Goal: Task Accomplishment & Management: Manage account settings

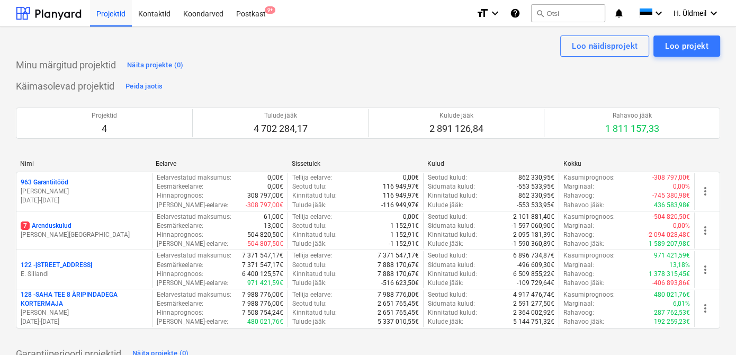
click at [250, 10] on div "Postkast 9+" at bounding box center [251, 12] width 42 height 27
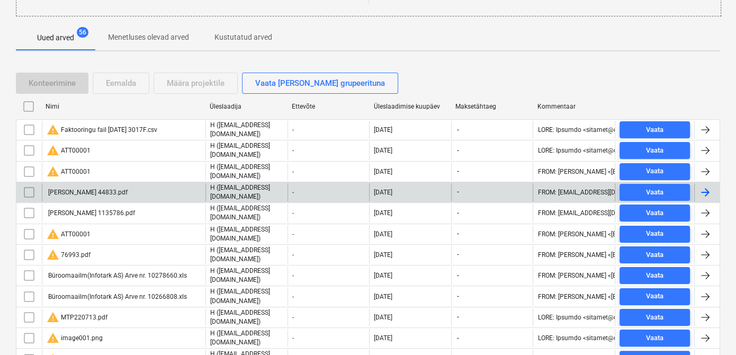
scroll to position [192, 0]
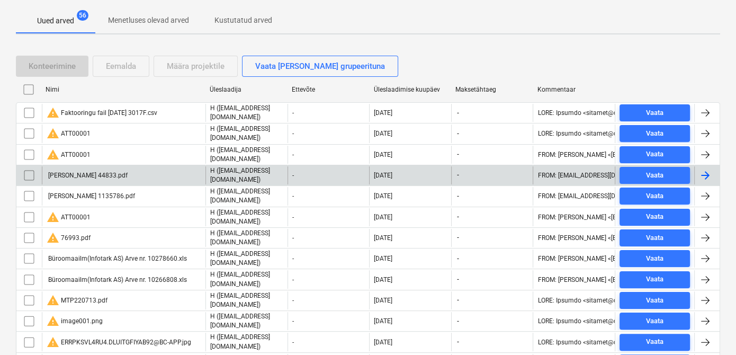
click at [29, 167] on input "checkbox" at bounding box center [29, 175] width 17 height 17
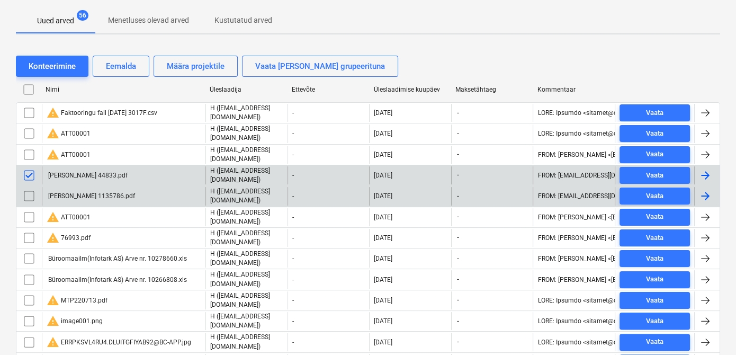
click at [28, 192] on input "checkbox" at bounding box center [29, 195] width 17 height 17
click at [184, 67] on div "Määra projektile" at bounding box center [196, 66] width 58 height 14
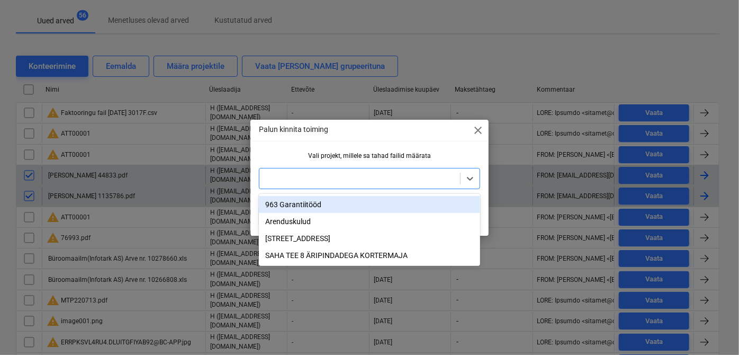
click at [285, 182] on div at bounding box center [360, 178] width 190 height 11
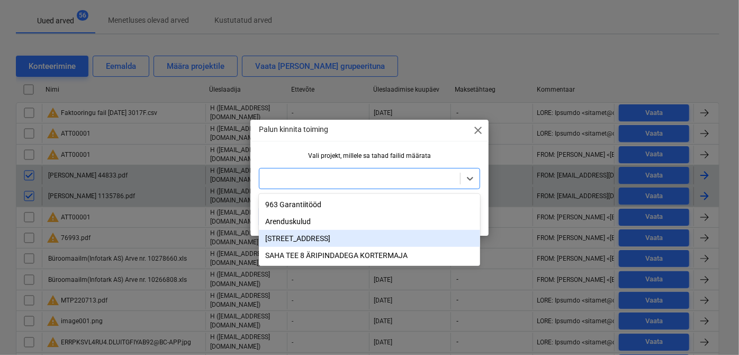
click at [283, 240] on div "[STREET_ADDRESS]" at bounding box center [369, 238] width 221 height 17
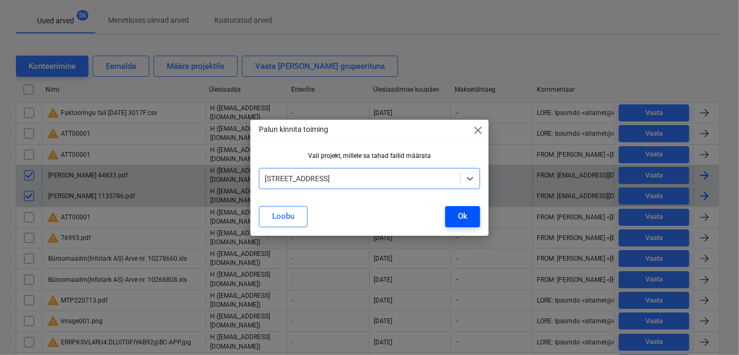
click at [464, 218] on div "Ok" at bounding box center [463, 216] width 10 height 14
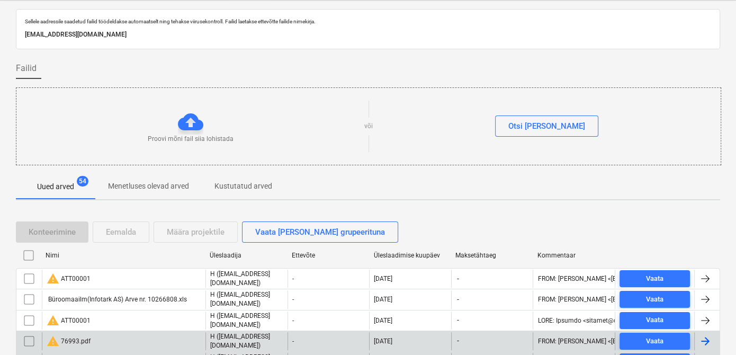
scroll to position [0, 0]
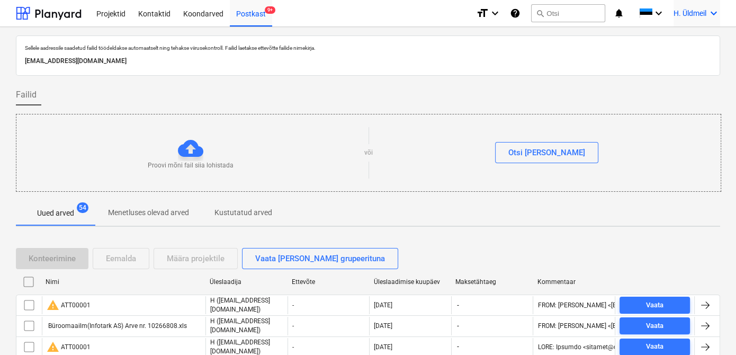
click at [542, 15] on span "H. Üldmeil" at bounding box center [689, 13] width 33 height 8
click at [542, 61] on div "Logi välja" at bounding box center [688, 58] width 64 height 17
